Goal: Task Accomplishment & Management: Use online tool/utility

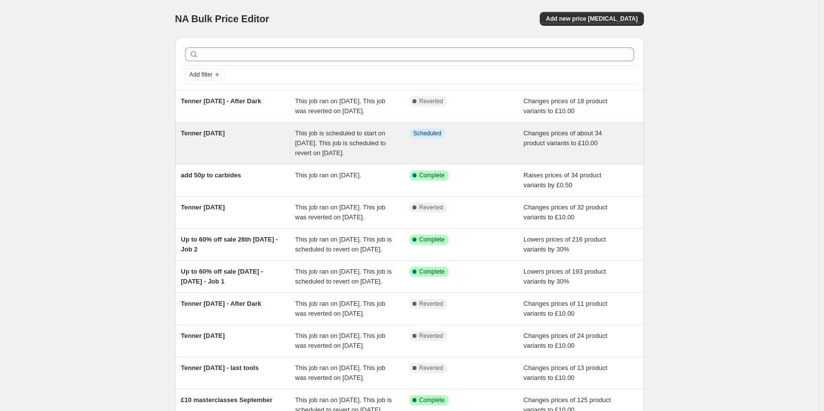
click at [241, 158] on div "Tenner [DATE]" at bounding box center [238, 143] width 115 height 30
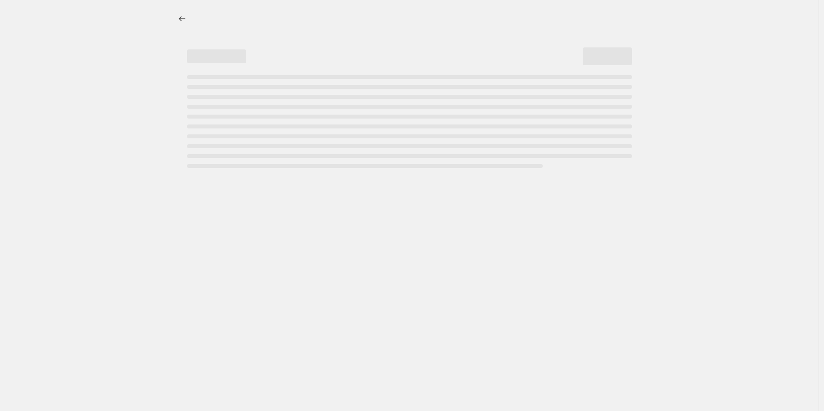
select select "no_change"
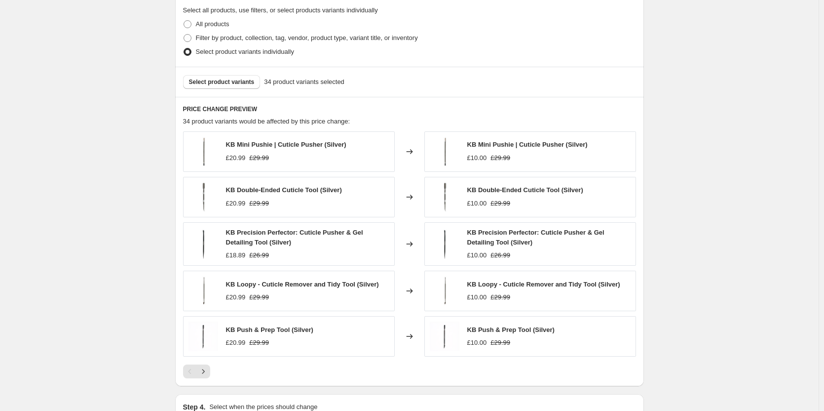
scroll to position [543, 0]
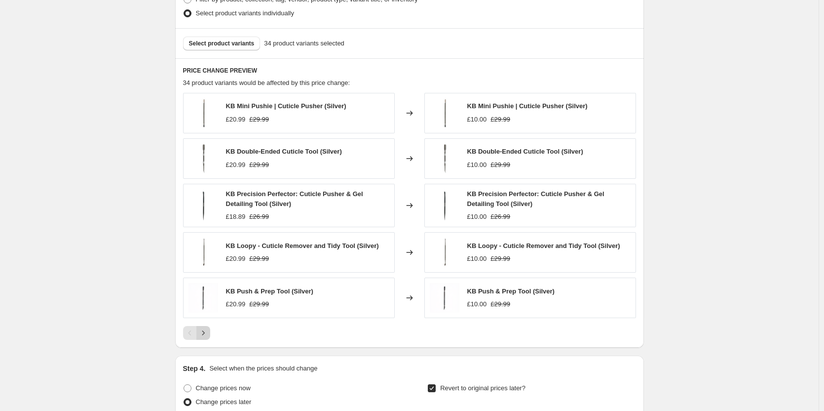
click at [203, 333] on icon "Next" at bounding box center [203, 333] width 10 height 10
click at [206, 328] on icon "Next" at bounding box center [203, 333] width 10 height 10
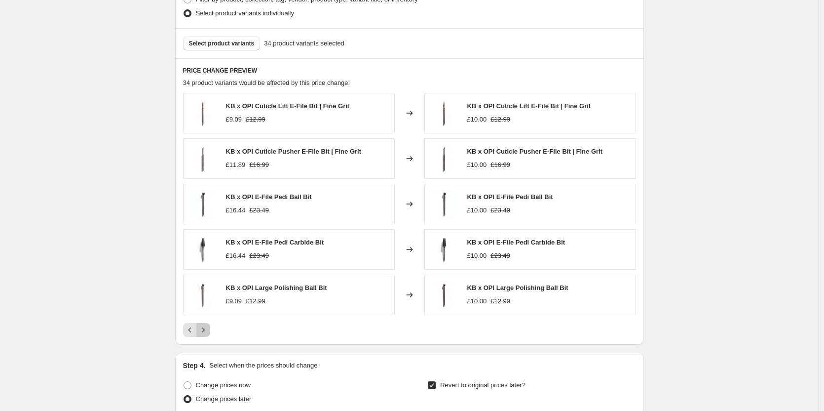
click at [206, 328] on icon "Next" at bounding box center [203, 330] width 10 height 10
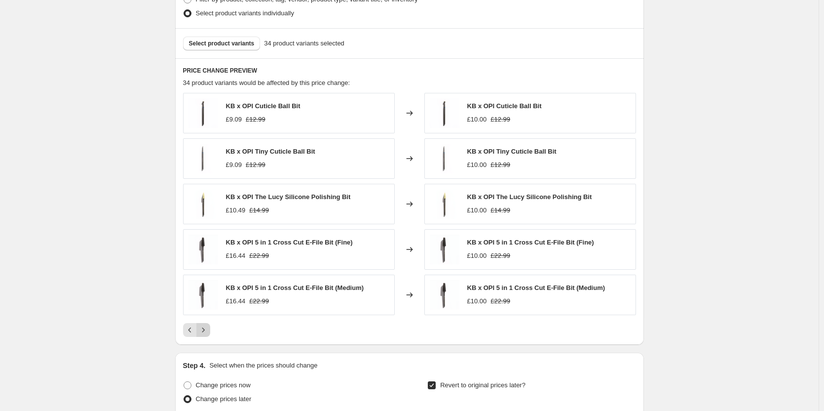
click at [206, 328] on icon "Next" at bounding box center [203, 330] width 10 height 10
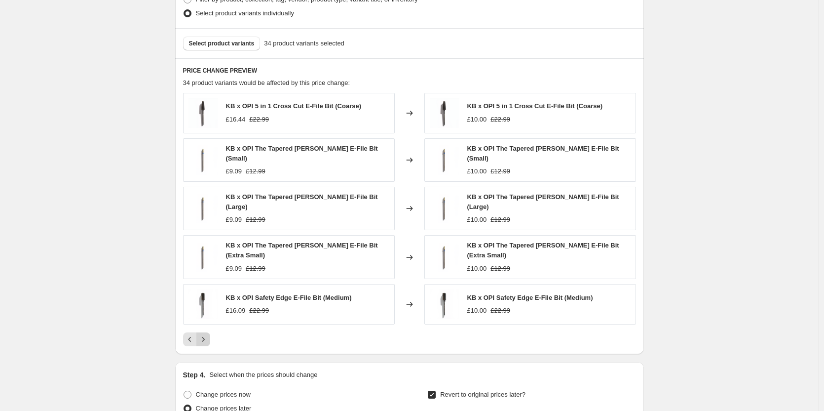
click at [206, 334] on icon "Next" at bounding box center [203, 339] width 10 height 10
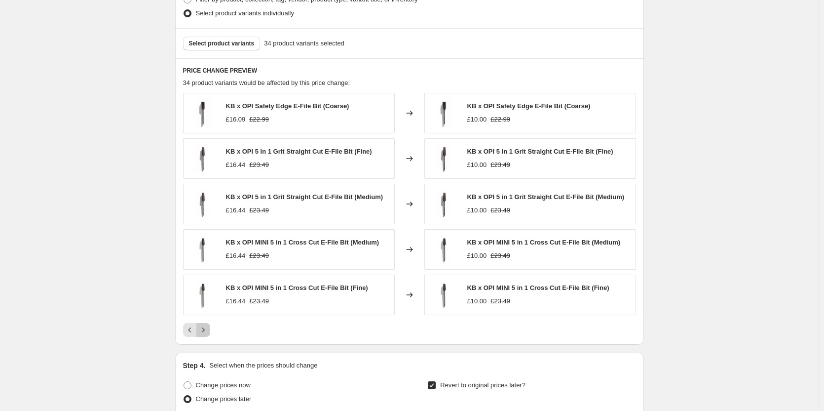
click at [206, 328] on icon "Next" at bounding box center [203, 330] width 10 height 10
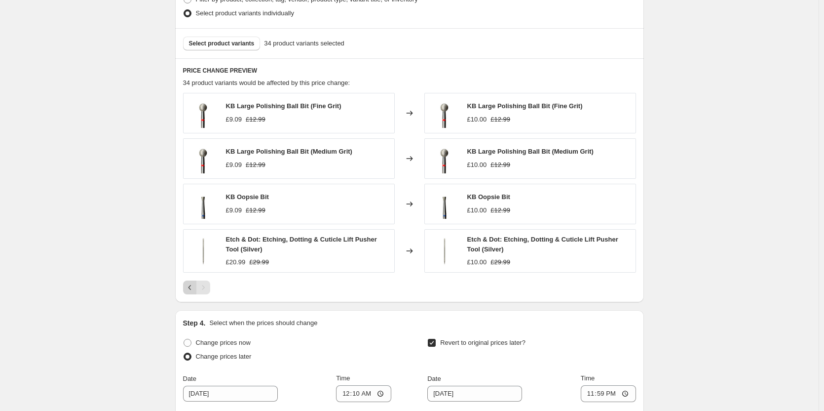
click at [193, 285] on icon "Previous" at bounding box center [190, 287] width 10 height 10
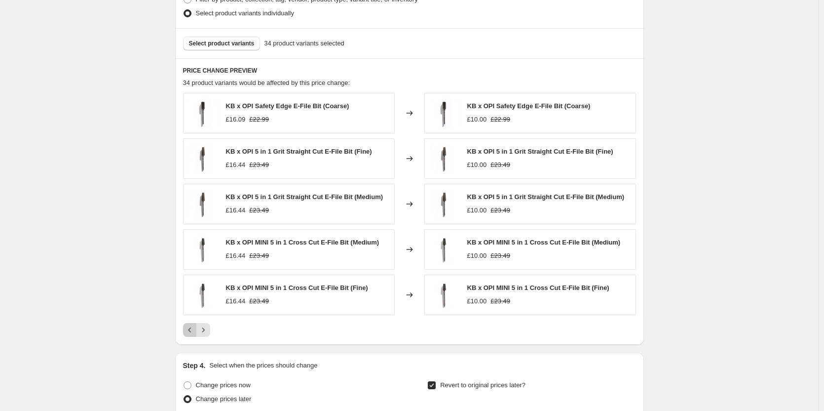
click at [193, 331] on icon "Previous" at bounding box center [190, 330] width 10 height 10
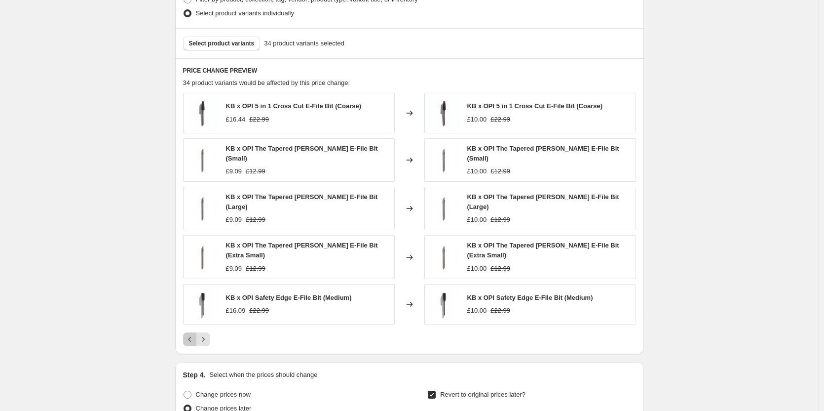
click at [193, 332] on button "Previous" at bounding box center [190, 339] width 14 height 14
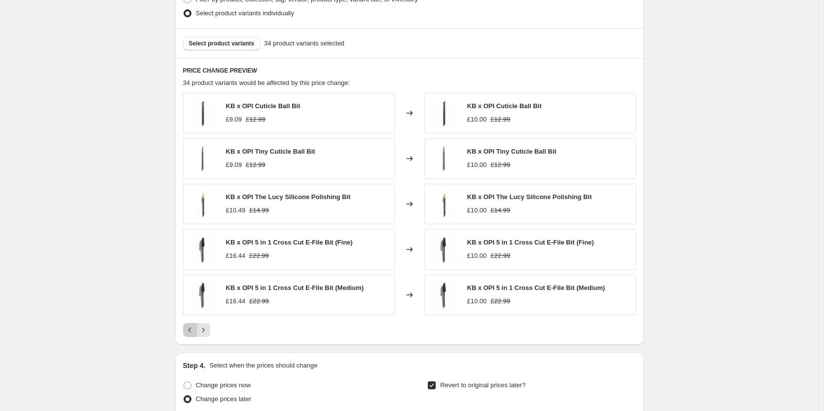
click at [193, 332] on icon "Previous" at bounding box center [190, 330] width 10 height 10
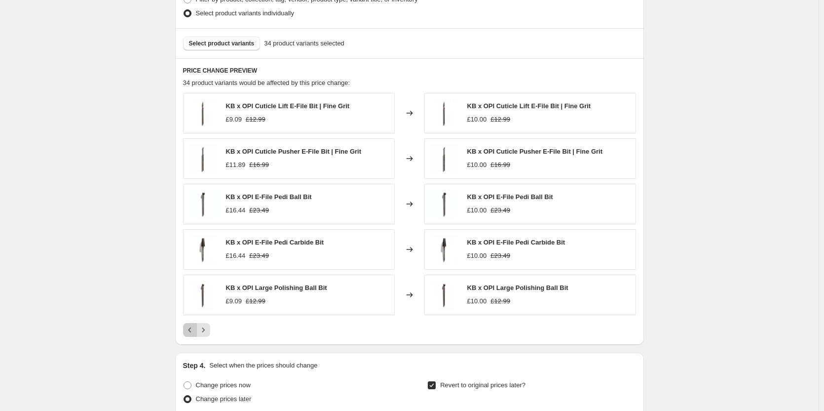
click at [193, 332] on icon "Previous" at bounding box center [190, 330] width 10 height 10
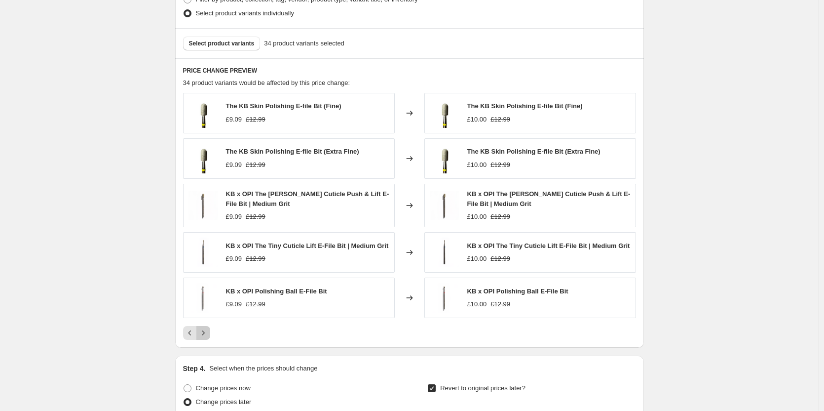
drag, startPoint x: 209, startPoint y: 332, endPoint x: 199, endPoint y: 323, distance: 13.3
click at [208, 332] on icon "Next" at bounding box center [203, 333] width 10 height 10
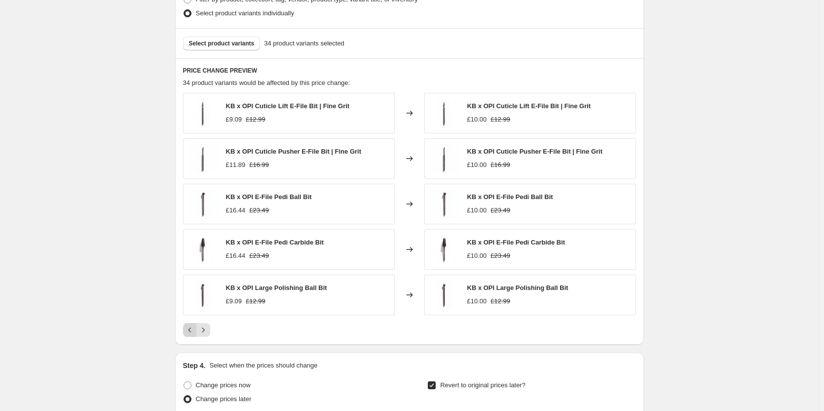
click at [194, 330] on icon "Previous" at bounding box center [190, 330] width 10 height 10
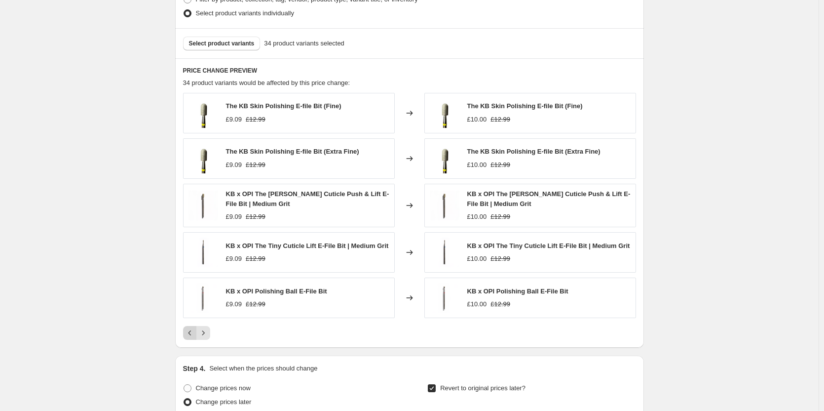
click at [194, 330] on icon "Previous" at bounding box center [190, 333] width 10 height 10
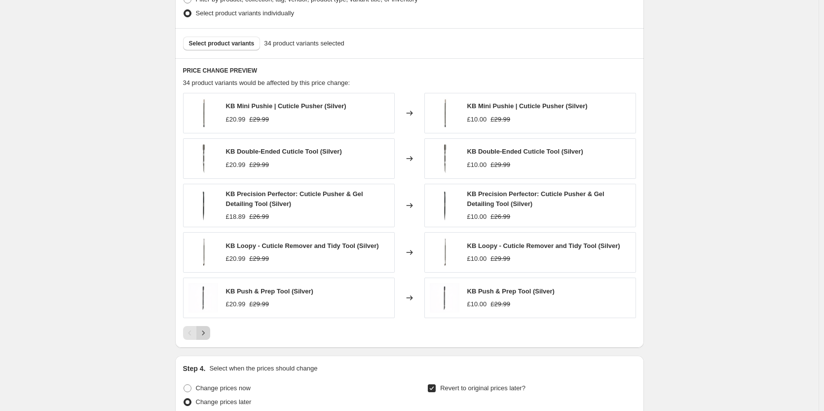
click at [206, 330] on icon "Next" at bounding box center [203, 333] width 10 height 10
click at [207, 330] on icon "Next" at bounding box center [203, 333] width 10 height 10
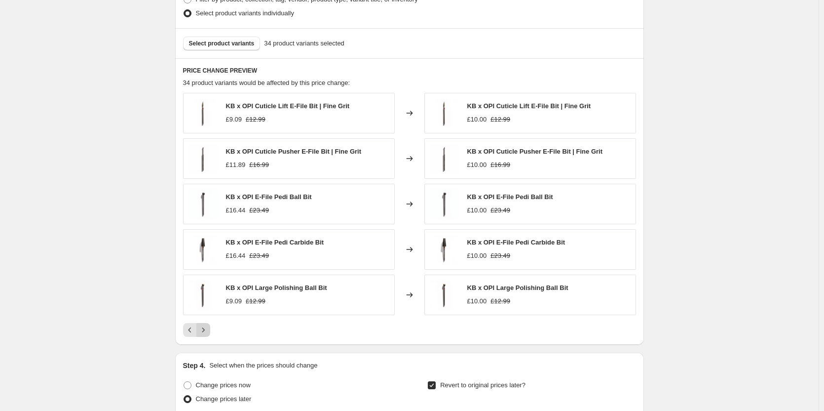
click at [208, 331] on icon "Next" at bounding box center [203, 330] width 10 height 10
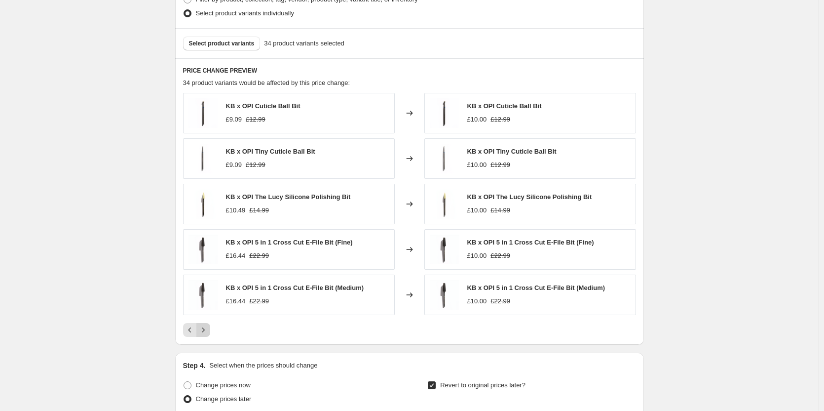
click at [208, 331] on icon "Next" at bounding box center [203, 330] width 10 height 10
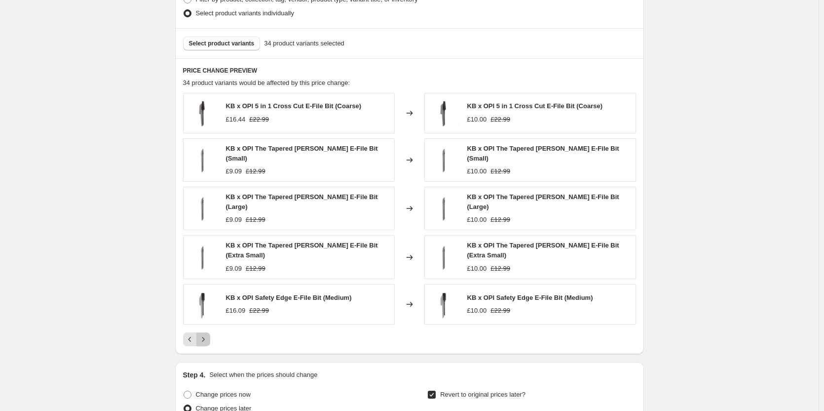
click at [208, 334] on icon "Next" at bounding box center [203, 339] width 10 height 10
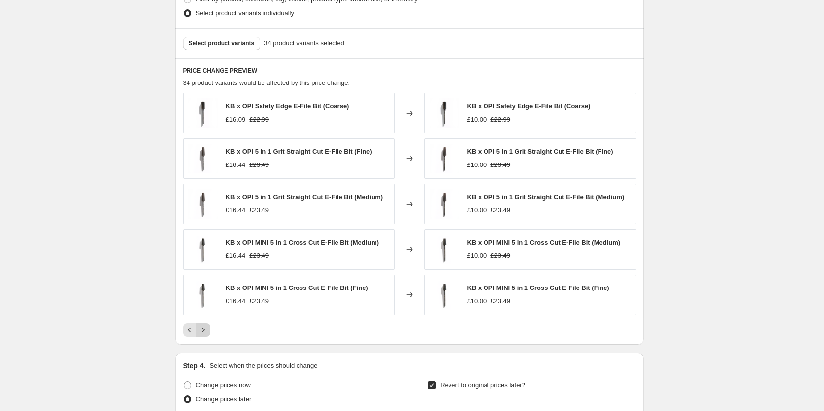
click at [208, 331] on icon "Next" at bounding box center [203, 330] width 10 height 10
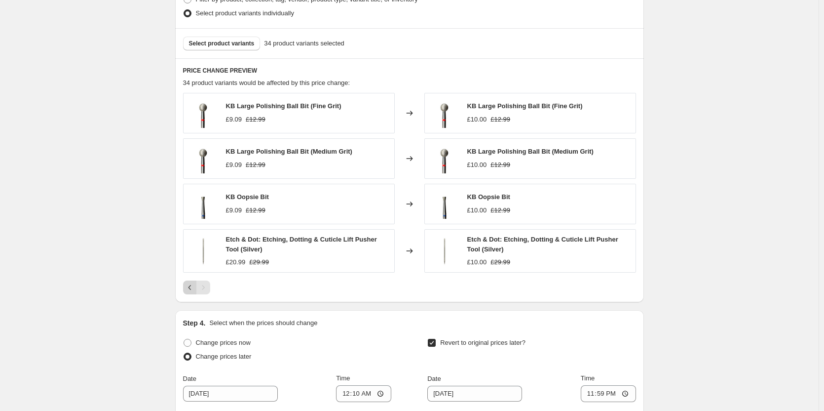
click at [193, 284] on icon "Previous" at bounding box center [190, 287] width 10 height 10
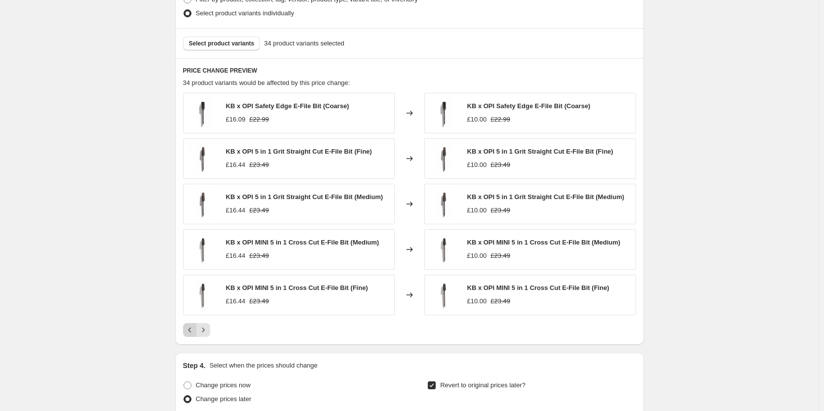
click at [190, 328] on icon "Previous" at bounding box center [190, 330] width 10 height 10
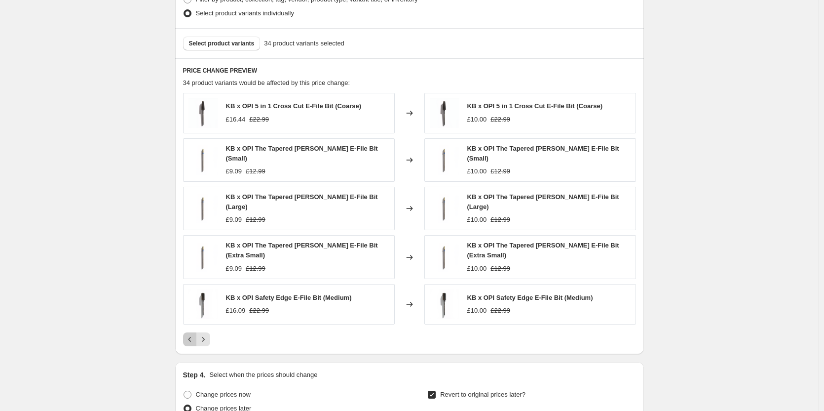
click at [192, 334] on icon "Previous" at bounding box center [190, 339] width 10 height 10
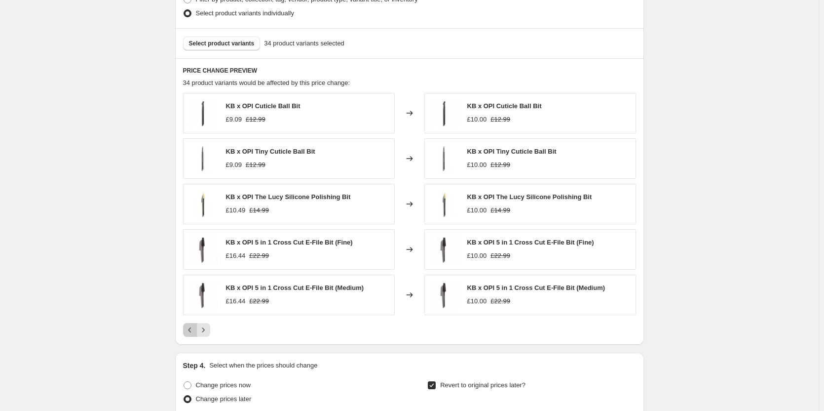
click at [192, 328] on icon "Previous" at bounding box center [190, 330] width 10 height 10
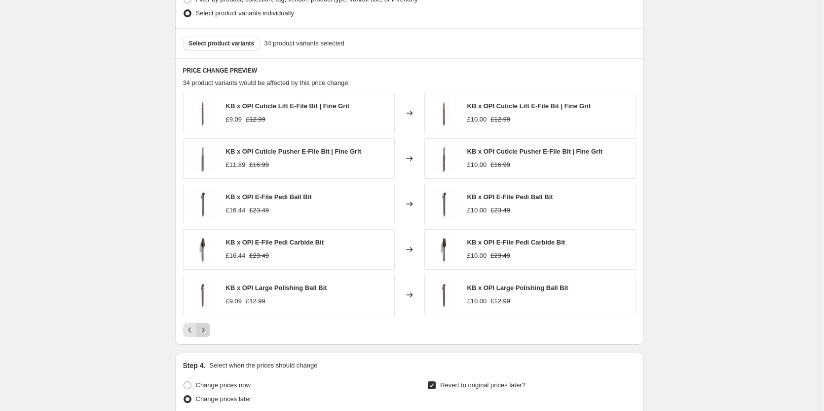
click at [207, 327] on icon "Next" at bounding box center [203, 330] width 10 height 10
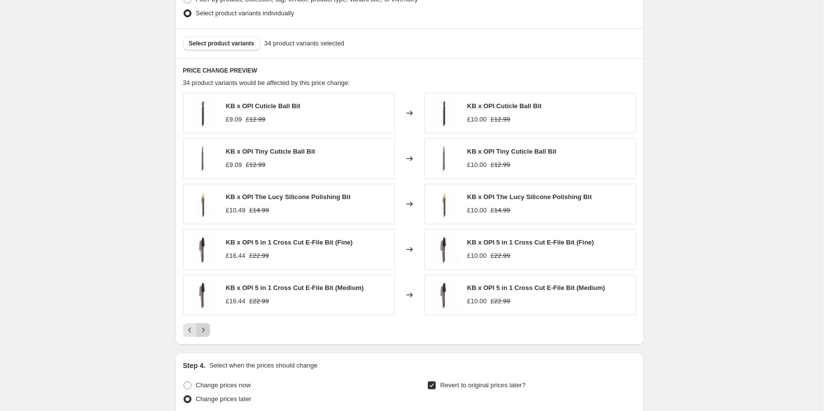
click at [208, 327] on icon "Next" at bounding box center [203, 330] width 10 height 10
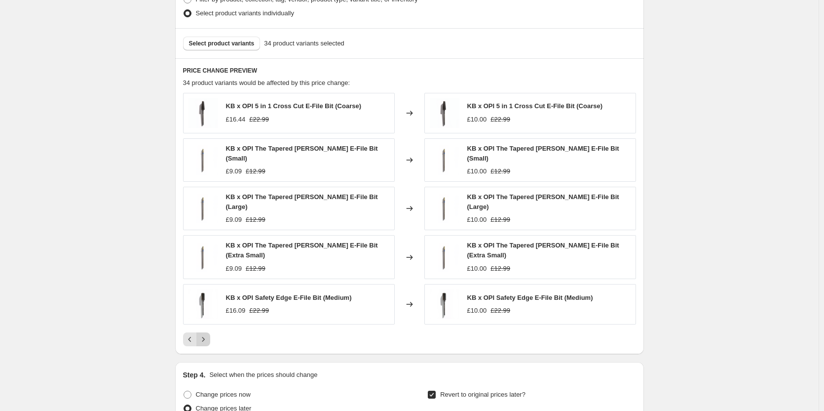
click at [206, 337] on icon "Next" at bounding box center [203, 339] width 10 height 10
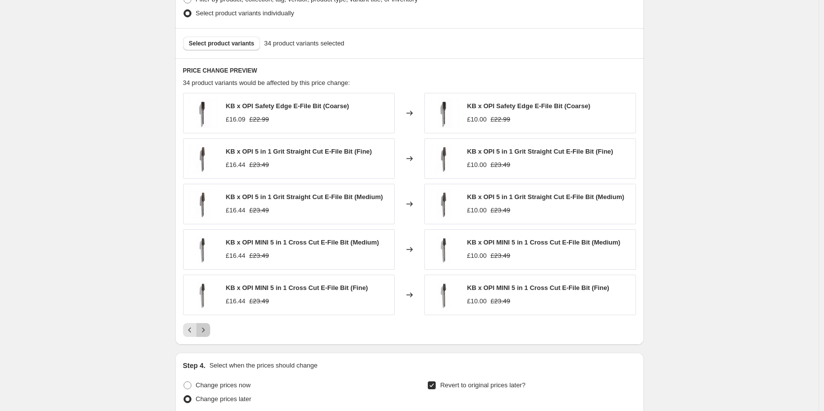
click at [208, 332] on icon "Next" at bounding box center [203, 330] width 10 height 10
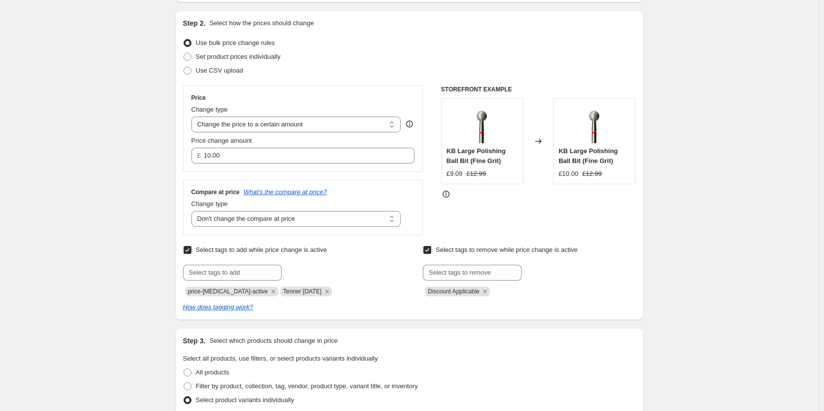
scroll to position [0, 0]
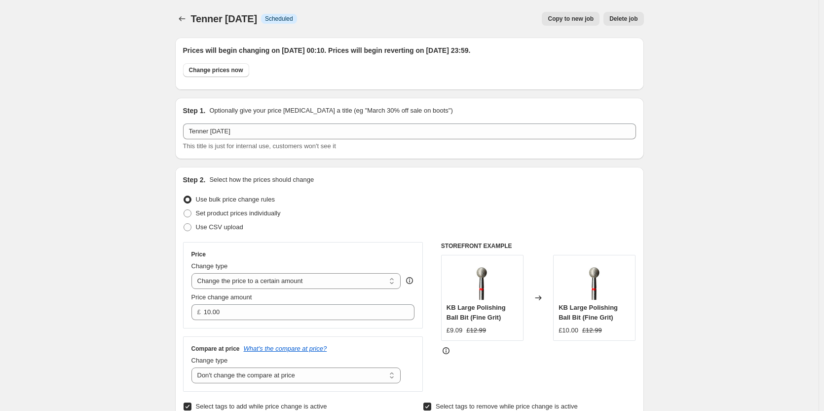
click at [186, 19] on icon "Price change jobs" at bounding box center [182, 19] width 10 height 10
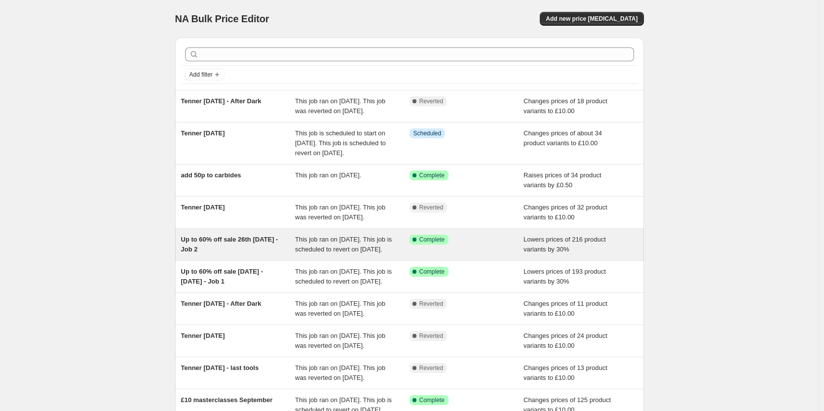
click at [239, 253] on span "Up to 60% off sale 26th [DATE] - Job 2" at bounding box center [229, 243] width 97 height 17
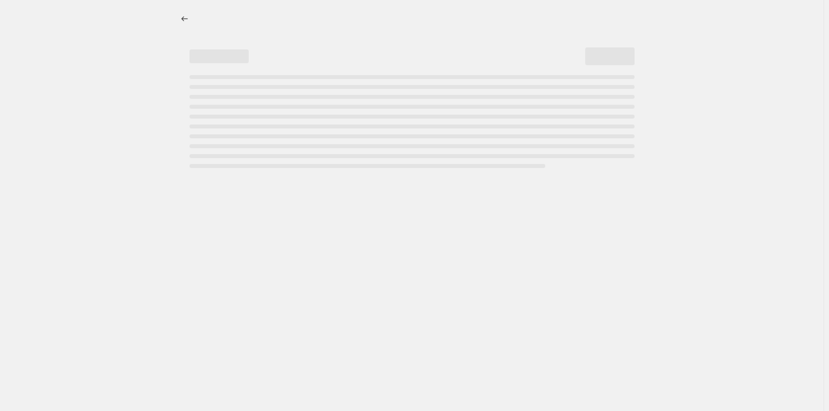
select select "percentage"
select select "collection"
select select "not_equal"
select select "product_status"
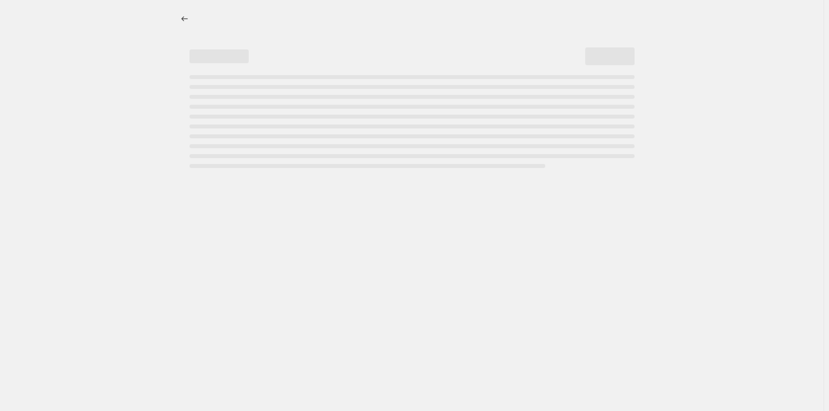
select select "collection"
select select "not_equal"
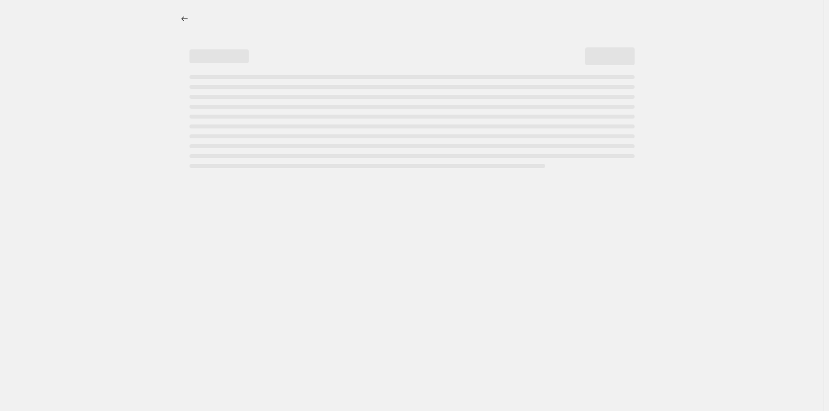
select select "not_equal"
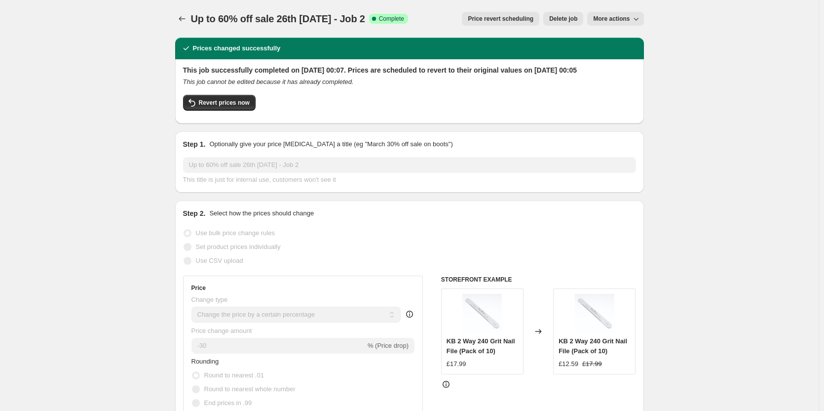
click at [181, 9] on div "Up to 60% off sale 26th [DATE] - Job 2. This page is ready Up to 60% off sale 2…" at bounding box center [409, 19] width 469 height 38
click at [183, 15] on icon "Price change jobs" at bounding box center [182, 19] width 10 height 10
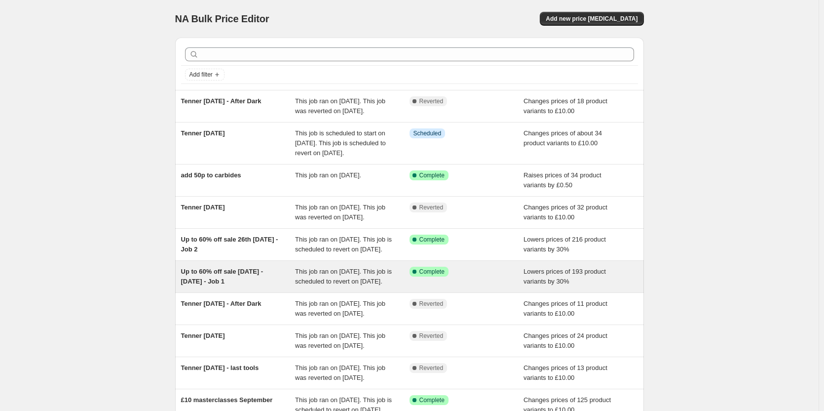
click at [267, 286] on div "Up to 60% off sale [DATE] - [DATE] - Job 1" at bounding box center [238, 277] width 115 height 20
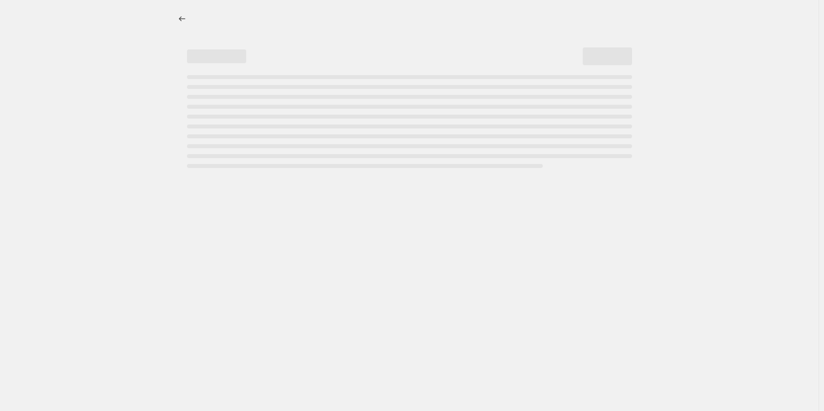
select select "percentage"
select select "no_change"
select select "collection"
select select "not_equal"
select select "product_status"
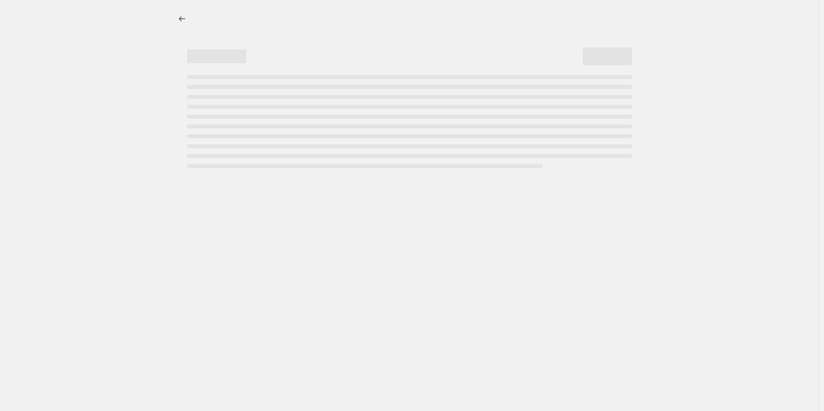
select select "collection"
select select "not_equal"
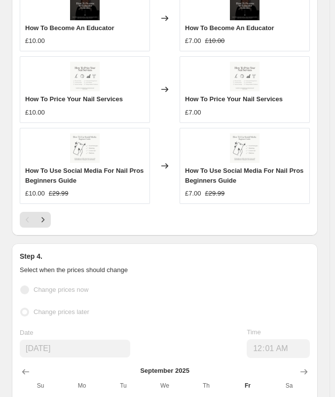
scroll to position [1530, 0]
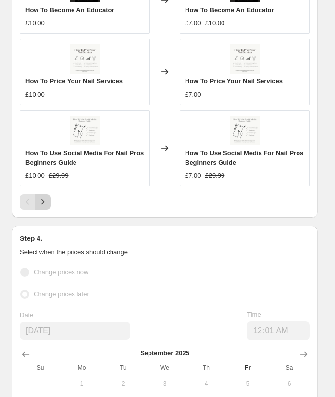
click at [47, 197] on icon "Next" at bounding box center [43, 202] width 10 height 10
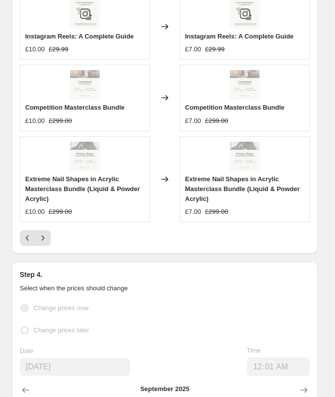
scroll to position [1540, 0]
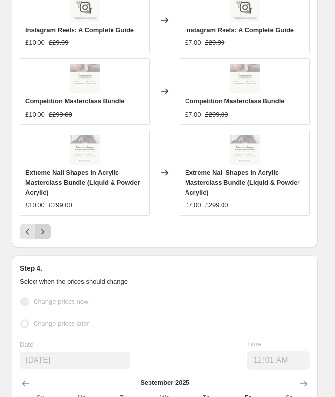
click at [47, 227] on icon "Next" at bounding box center [43, 232] width 10 height 10
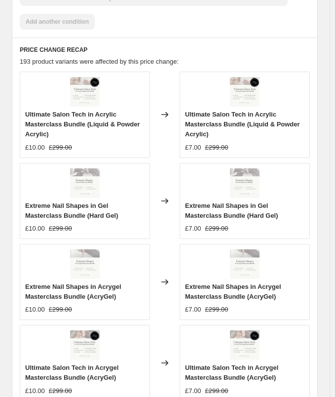
scroll to position [1501, 0]
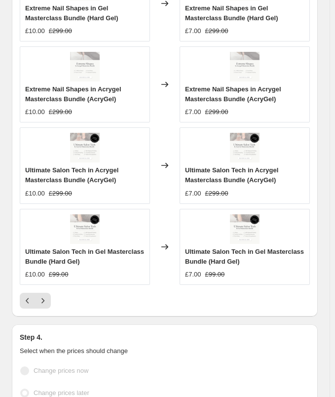
click at [42, 303] on div "PRICE CHANGE RECAP 193 product variants were affected by this price change: Ult…" at bounding box center [165, 78] width 306 height 476
click at [42, 296] on icon "Next" at bounding box center [43, 301] width 10 height 10
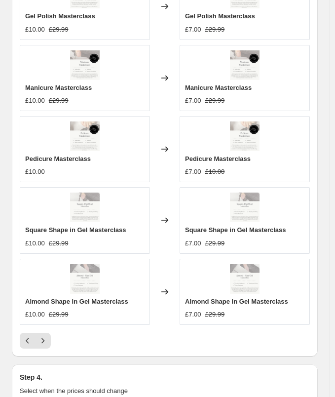
scroll to position [1481, 0]
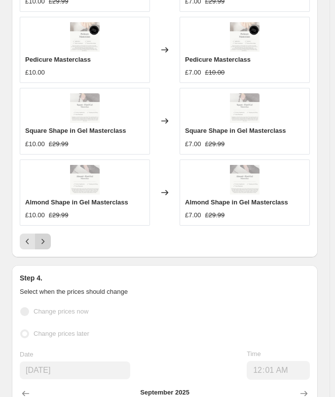
click at [46, 236] on icon "Next" at bounding box center [43, 241] width 10 height 10
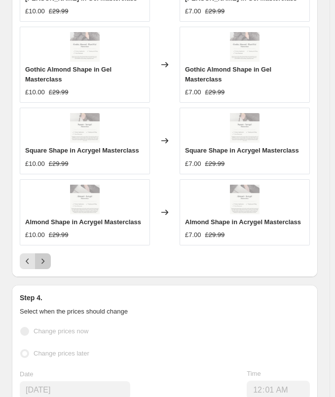
click at [47, 256] on icon "Next" at bounding box center [43, 261] width 10 height 10
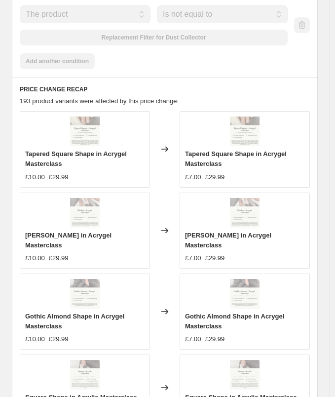
scroll to position [1392, 0]
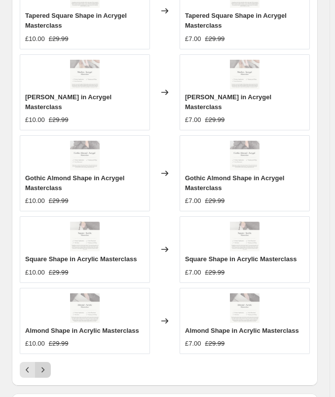
click at [46, 362] on button "Next" at bounding box center [43, 370] width 16 height 16
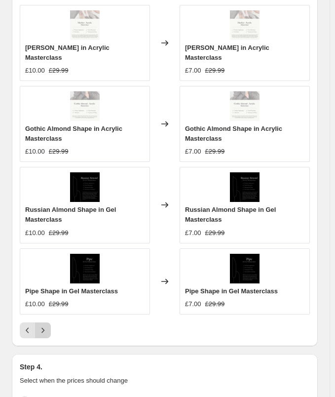
click at [46, 325] on icon "Next" at bounding box center [43, 330] width 10 height 10
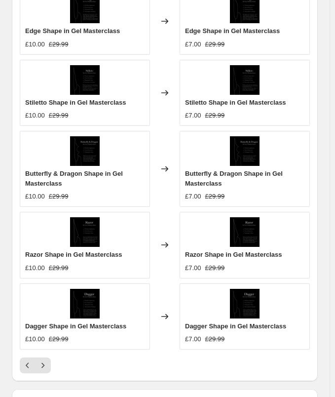
scroll to position [1382, 0]
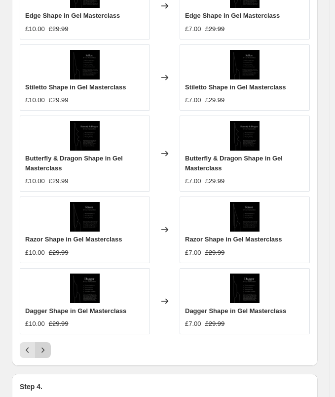
click at [48, 345] on button "Next" at bounding box center [43, 350] width 16 height 16
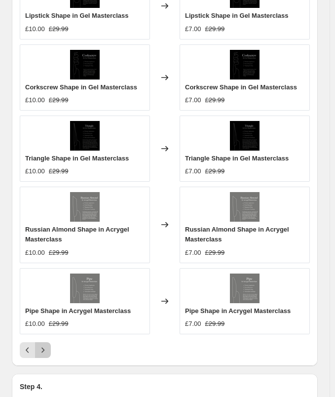
click at [45, 345] on icon "Next" at bounding box center [43, 350] width 10 height 10
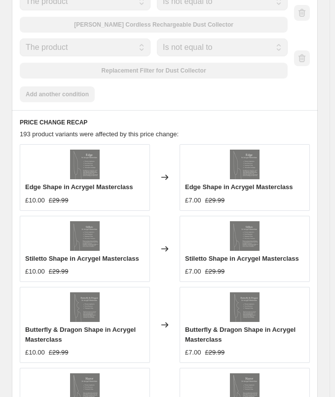
scroll to position [1333, 0]
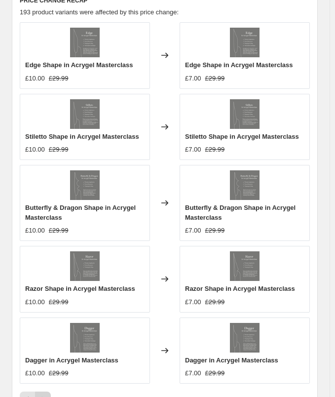
click at [49, 391] on button "Next" at bounding box center [43, 399] width 16 height 16
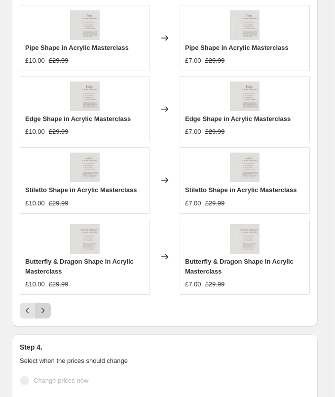
click at [45, 306] on icon "Next" at bounding box center [43, 311] width 10 height 10
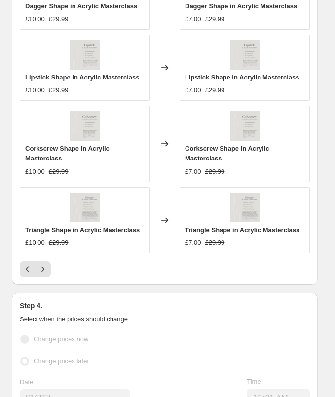
scroll to position [1530, 0]
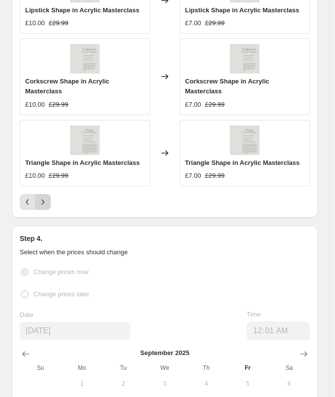
click at [45, 197] on icon "Next" at bounding box center [43, 202] width 10 height 10
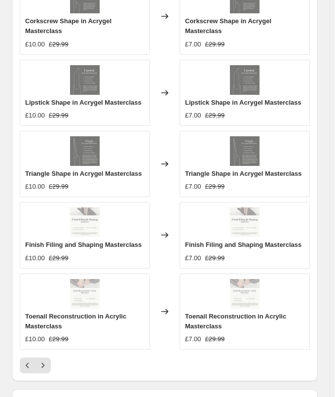
scroll to position [1580, 0]
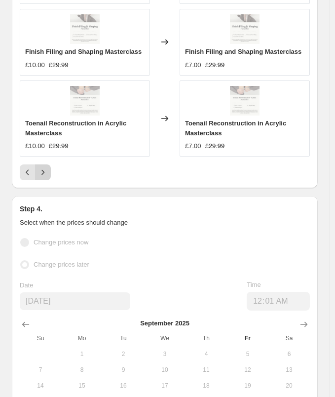
click at [39, 167] on icon "Next" at bounding box center [43, 172] width 10 height 10
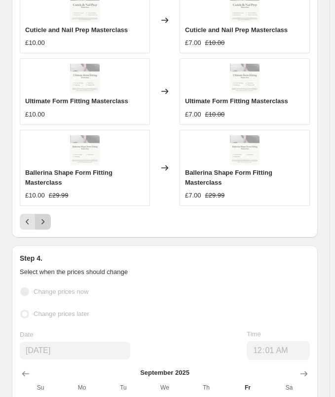
click at [43, 217] on icon "Next" at bounding box center [43, 222] width 10 height 10
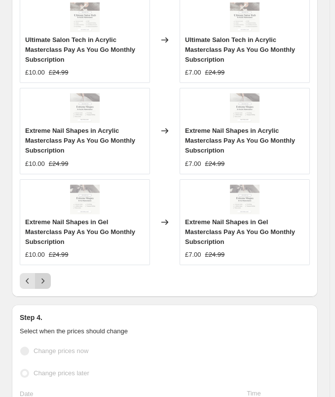
click at [44, 276] on icon "Next" at bounding box center [43, 281] width 10 height 10
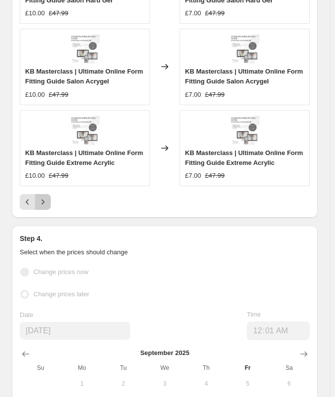
click at [46, 197] on icon "Next" at bounding box center [43, 202] width 10 height 10
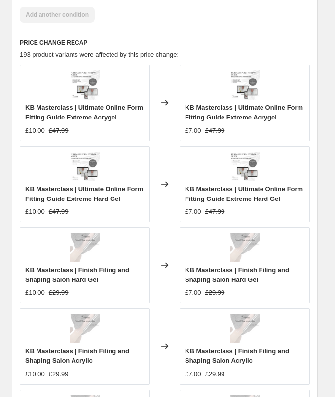
scroll to position [1491, 0]
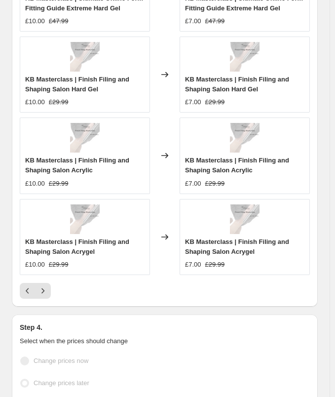
click at [50, 283] on div "Pagination" at bounding box center [43, 291] width 16 height 16
click at [48, 283] on button "Next" at bounding box center [43, 291] width 16 height 16
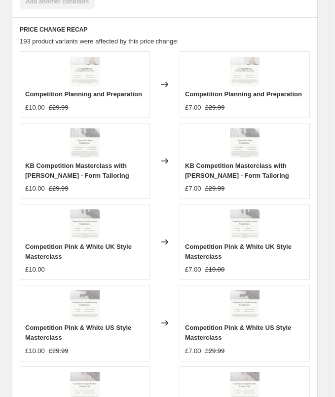
scroll to position [1382, 0]
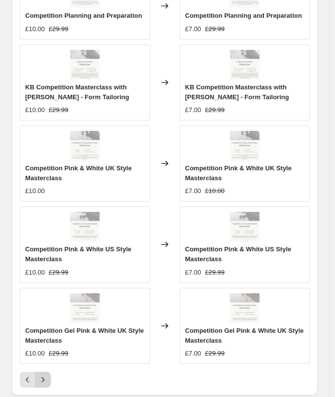
click at [45, 375] on icon "Next" at bounding box center [43, 380] width 10 height 10
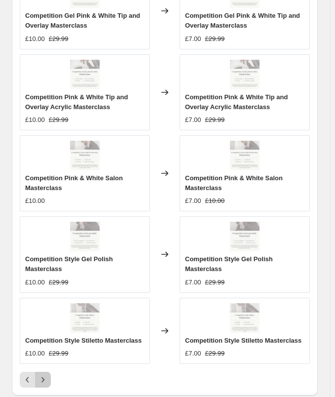
click at [41, 375] on icon "Next" at bounding box center [43, 380] width 10 height 10
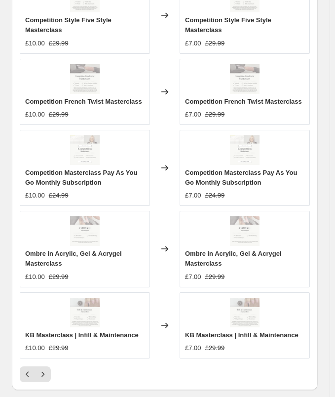
scroll to position [1431, 0]
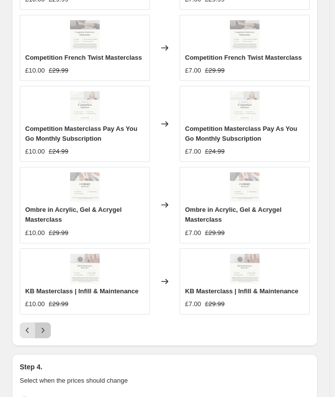
click at [42, 325] on icon "Next" at bounding box center [43, 330] width 10 height 10
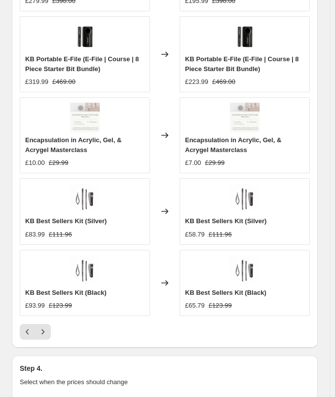
scroll to position [1441, 0]
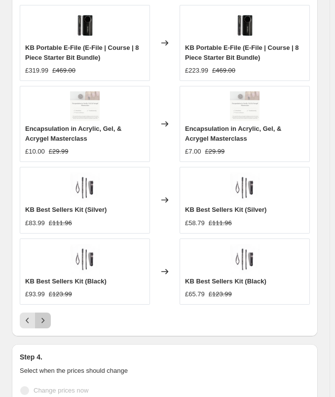
click at [48, 316] on button "Next" at bounding box center [43, 320] width 16 height 16
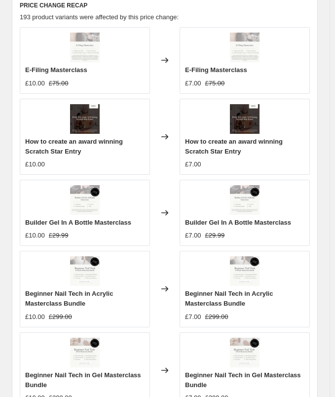
scroll to position [1431, 0]
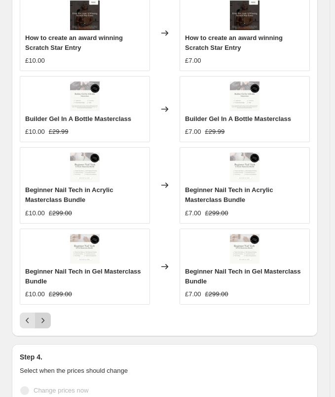
click at [40, 319] on button "Next" at bounding box center [43, 320] width 16 height 16
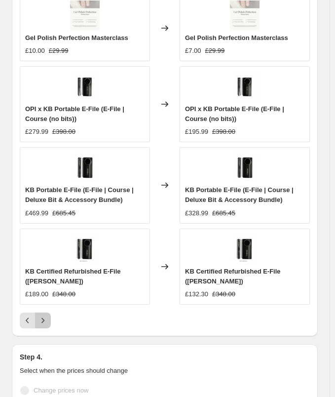
click at [40, 315] on icon "Next" at bounding box center [43, 320] width 10 height 10
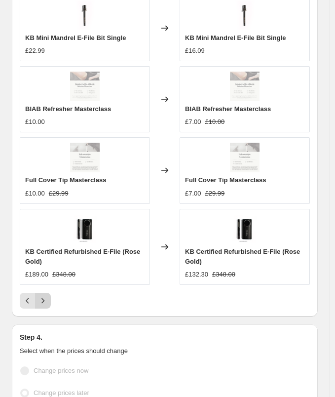
click at [48, 293] on button "Next" at bounding box center [43, 301] width 16 height 16
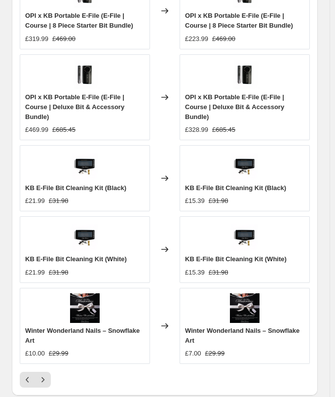
scroll to position [1343, 0]
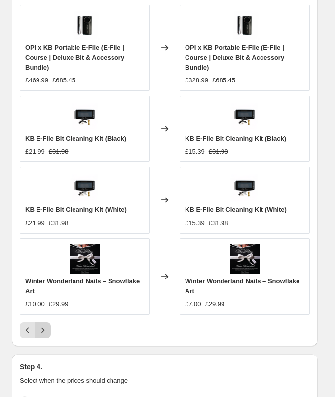
click at [45, 325] on icon "Next" at bounding box center [43, 330] width 10 height 10
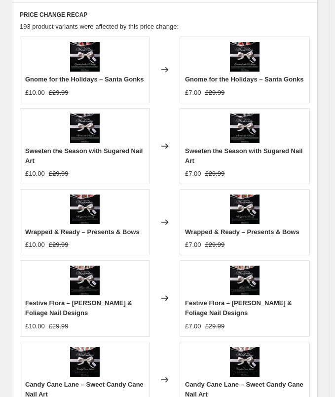
scroll to position [1481, 0]
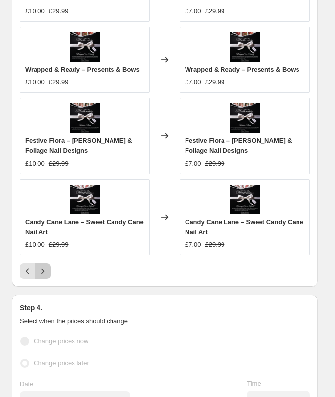
click at [40, 267] on icon "Next" at bounding box center [43, 271] width 10 height 10
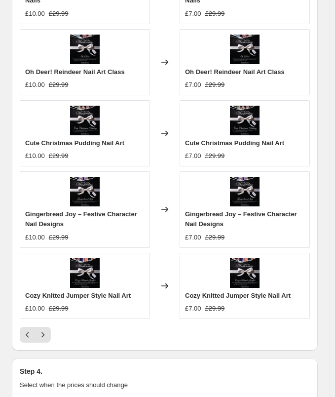
scroll to position [1431, 0]
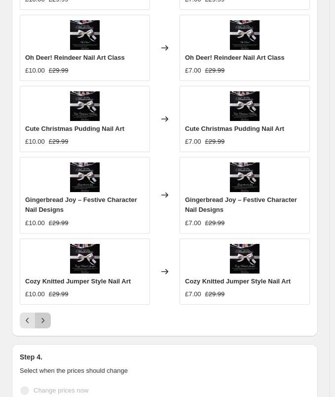
click at [42, 315] on icon "Next" at bounding box center [43, 320] width 10 height 10
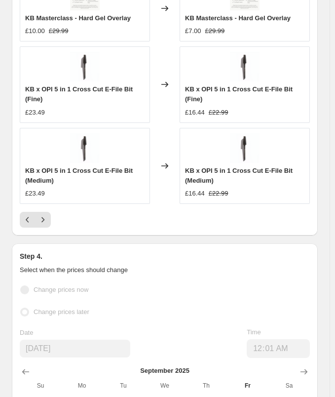
scroll to position [1530, 0]
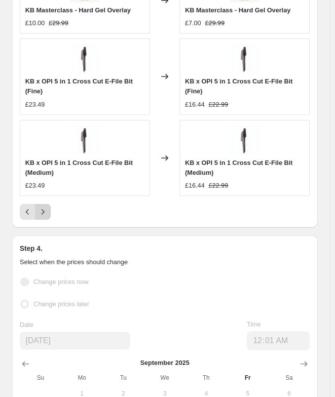
click at [40, 207] on icon "Next" at bounding box center [43, 212] width 10 height 10
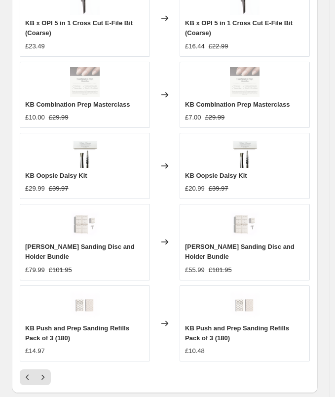
scroll to position [1441, 0]
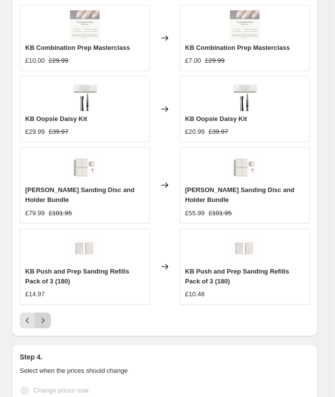
click at [48, 317] on button "Next" at bounding box center [43, 320] width 16 height 16
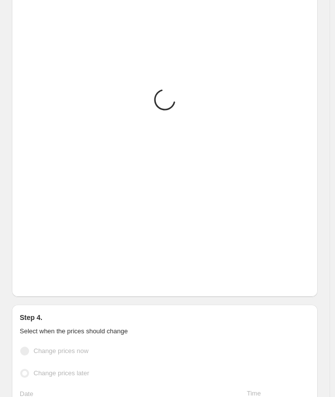
scroll to position [1431, 0]
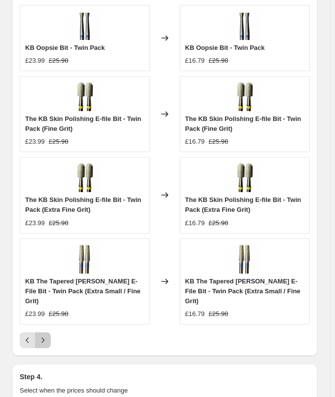
click at [38, 332] on button "Next" at bounding box center [43, 340] width 16 height 16
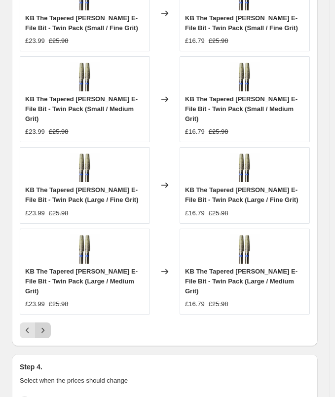
click at [38, 325] on icon "Next" at bounding box center [43, 330] width 10 height 10
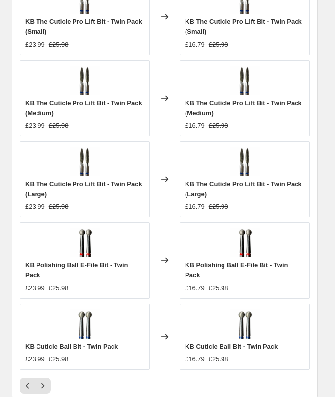
scroll to position [1441, 0]
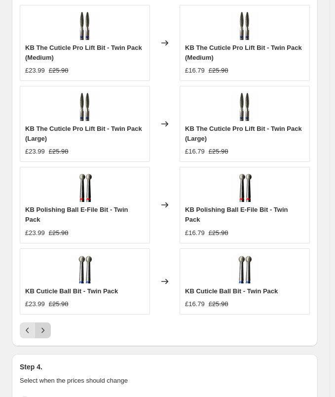
click at [44, 325] on icon "Next" at bounding box center [43, 330] width 10 height 10
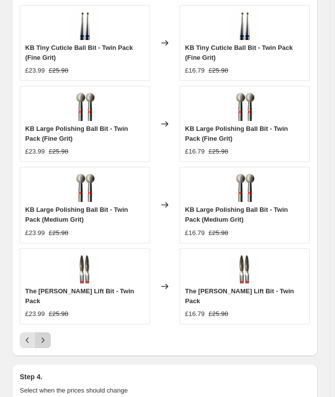
click at [46, 335] on icon "Next" at bounding box center [43, 340] width 10 height 10
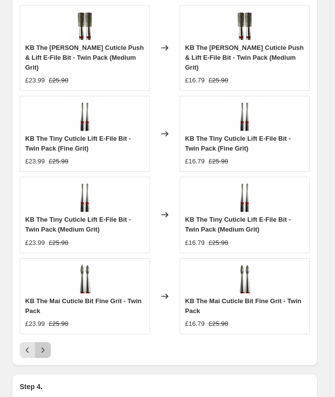
click at [44, 345] on icon "Next" at bounding box center [43, 350] width 10 height 10
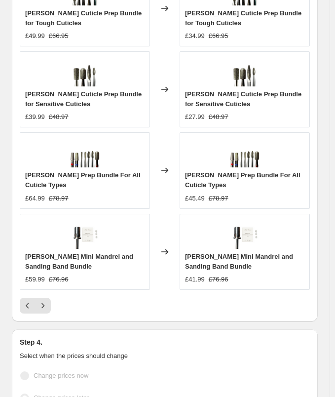
scroll to position [1481, 0]
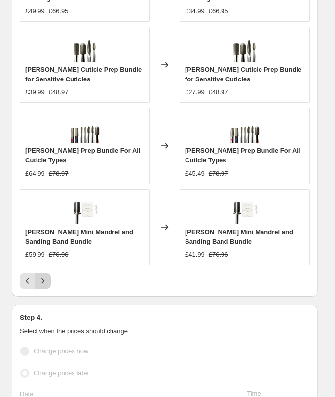
click at [41, 276] on icon "Next" at bounding box center [43, 281] width 10 height 10
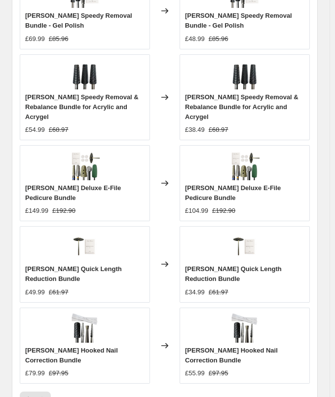
scroll to position [1491, 0]
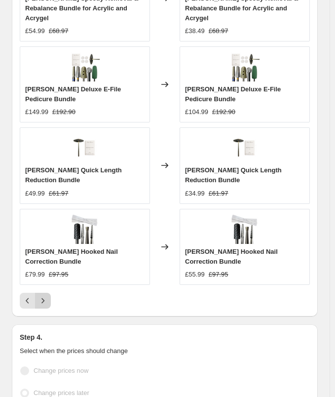
click at [42, 296] on icon "Next" at bounding box center [43, 301] width 10 height 10
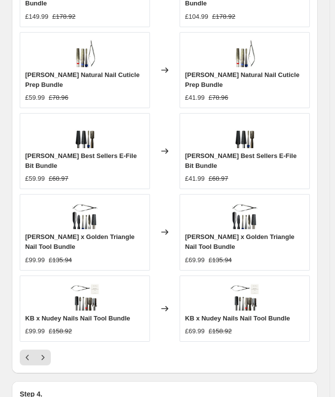
scroll to position [1431, 0]
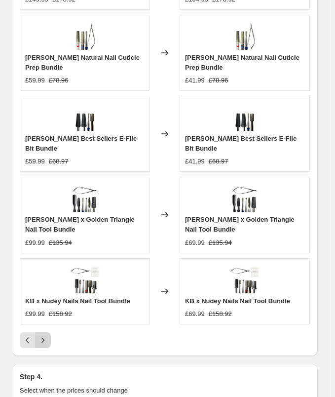
click at [45, 335] on icon "Next" at bounding box center [43, 340] width 10 height 10
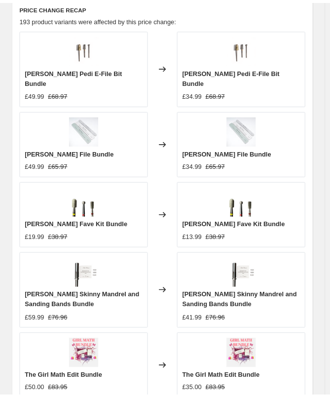
scroll to position [1333, 0]
